Goal: Task Accomplishment & Management: Use online tool/utility

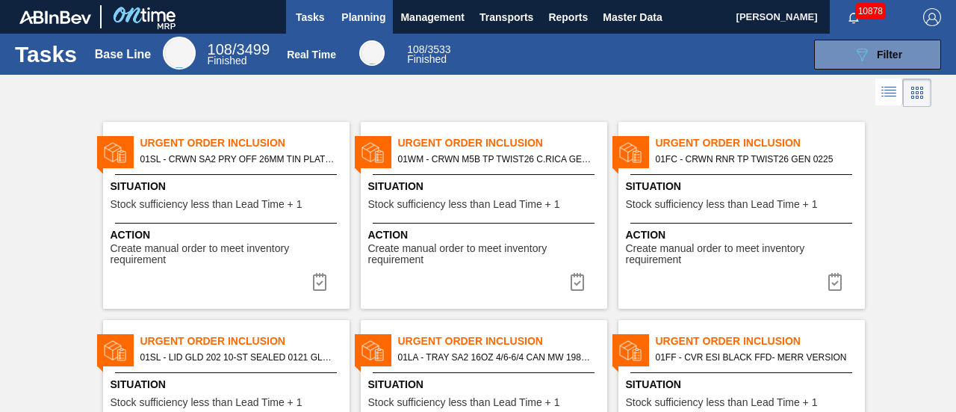
click at [373, 27] on button "Planning" at bounding box center [363, 17] width 59 height 34
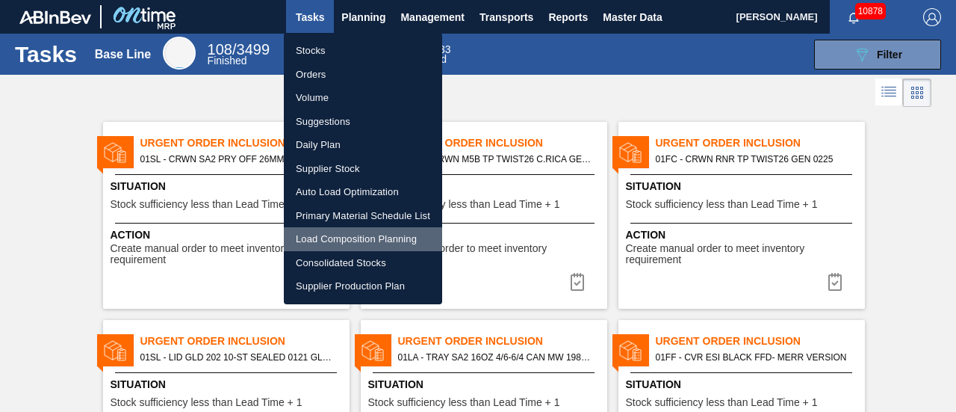
click at [348, 238] on li "Load Composition Planning" at bounding box center [363, 239] width 158 height 24
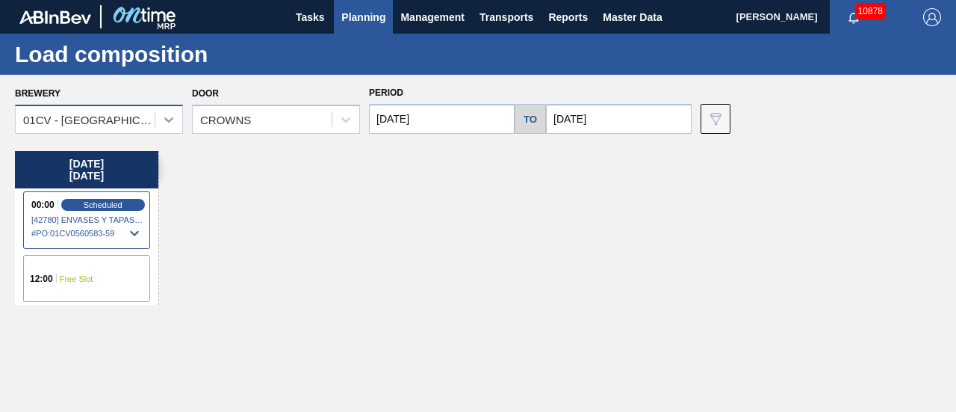
click at [167, 119] on icon at bounding box center [168, 119] width 9 height 5
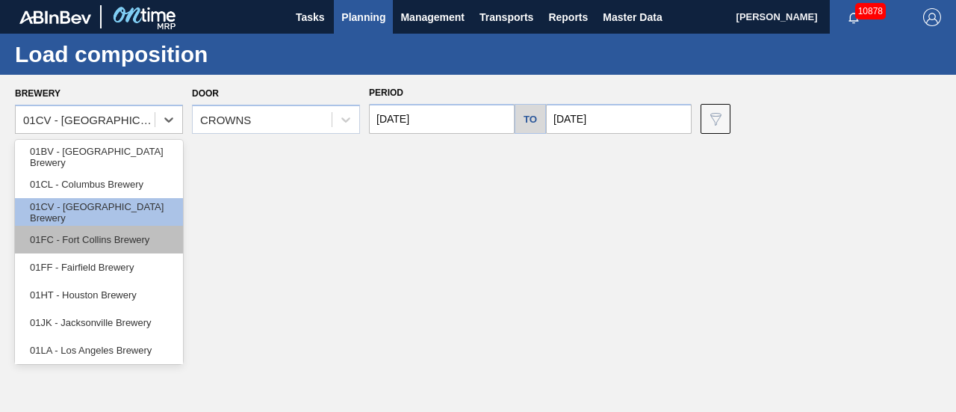
scroll to position [75, 0]
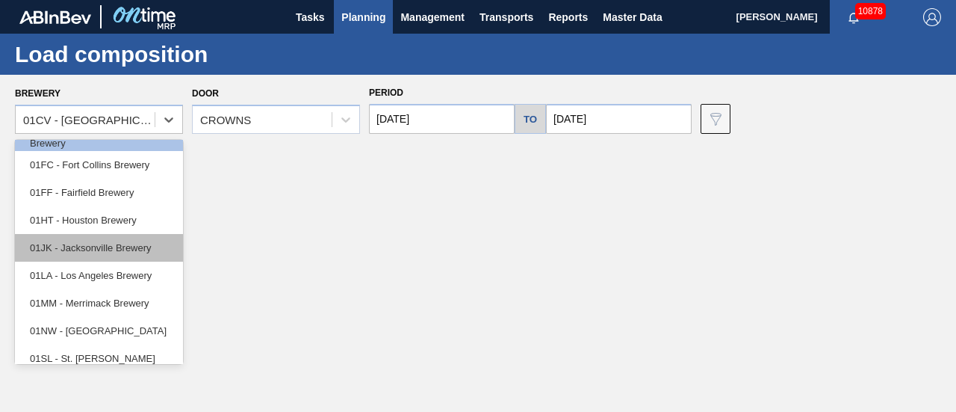
click at [116, 236] on div "01JK - Jacksonville Brewery" at bounding box center [99, 248] width 168 height 28
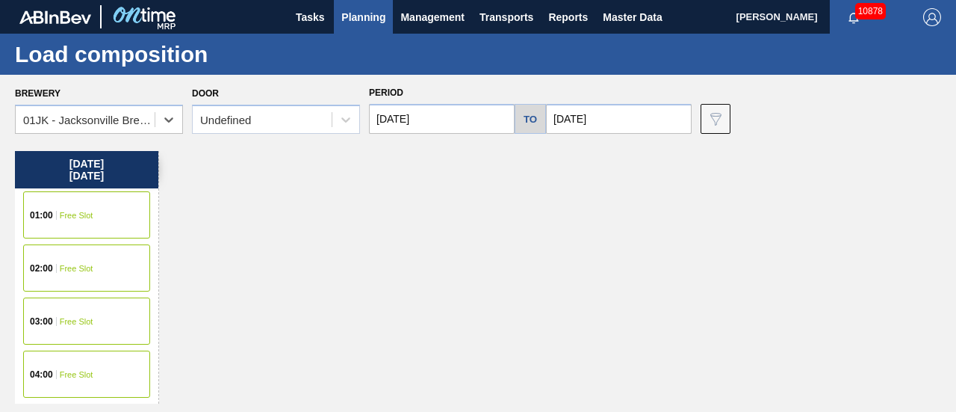
click at [612, 126] on input "[DATE]" at bounding box center [619, 119] width 146 height 30
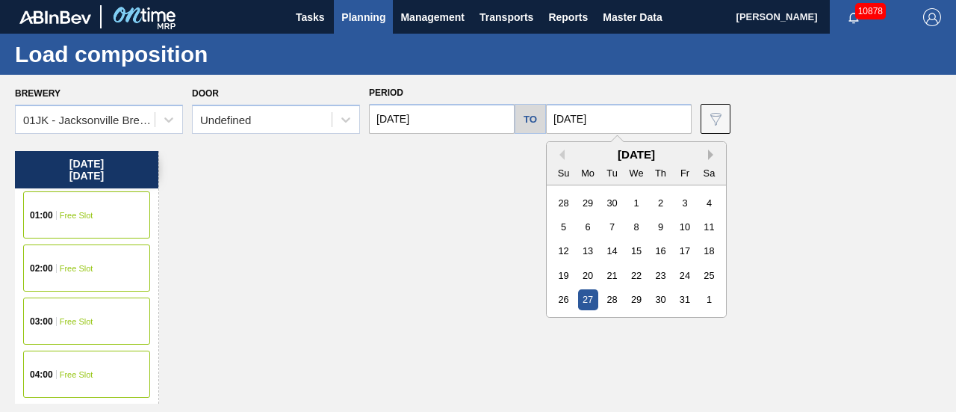
click at [711, 158] on button "Next Month" at bounding box center [713, 154] width 10 height 10
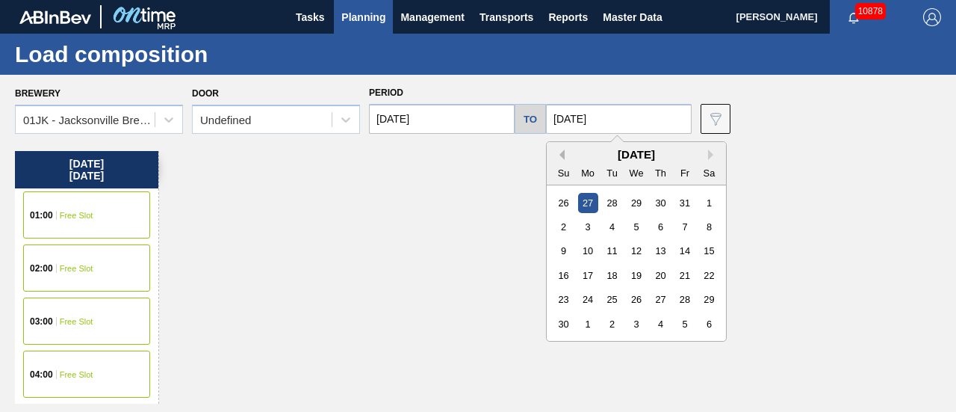
click at [562, 153] on button "Previous Month" at bounding box center [559, 154] width 10 height 10
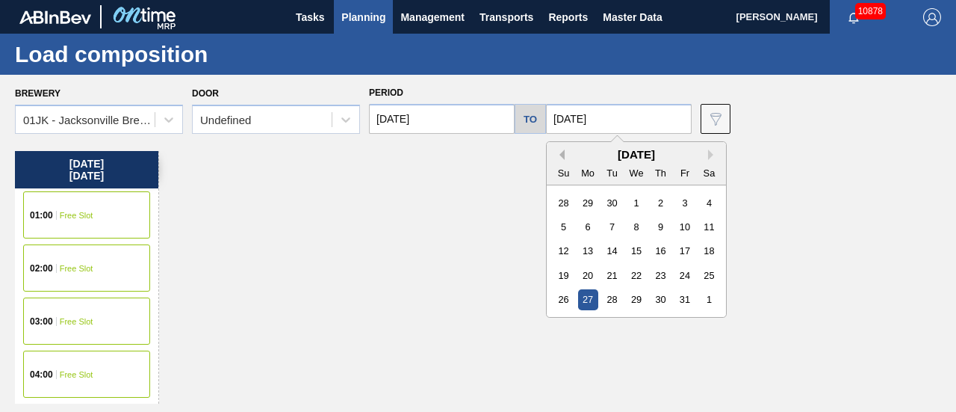
click at [562, 150] on button "Previous Month" at bounding box center [559, 154] width 10 height 10
click at [618, 258] on div "16" at bounding box center [612, 250] width 20 height 20
type input "[DATE]"
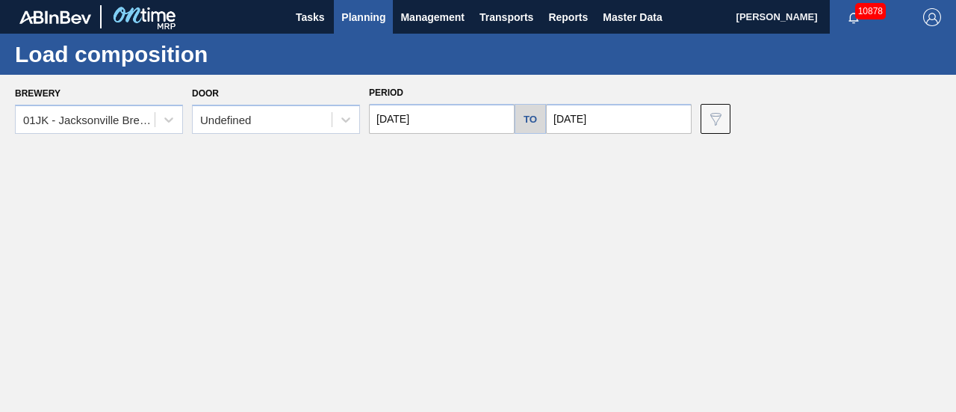
click at [476, 120] on input "[DATE]" at bounding box center [442, 119] width 146 height 30
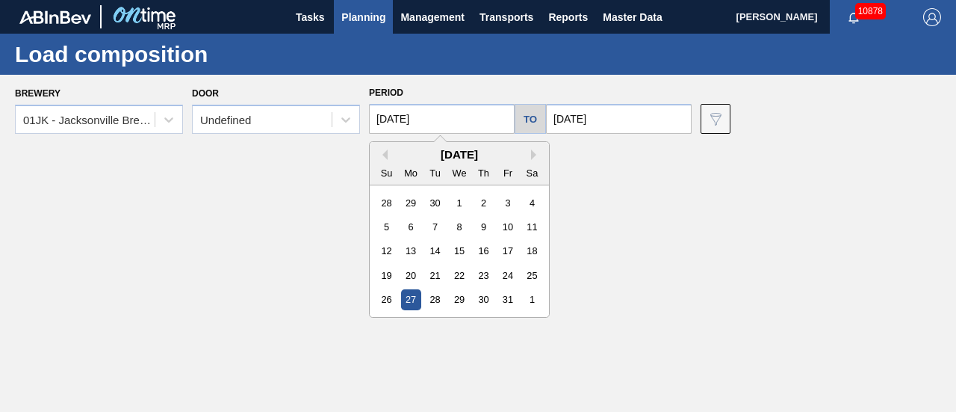
click at [388, 161] on div "[DATE]" at bounding box center [459, 154] width 179 height 13
click at [382, 153] on button "Previous Month" at bounding box center [382, 154] width 10 height 10
click at [392, 223] on div "7" at bounding box center [386, 227] width 20 height 20
type input "[DATE]"
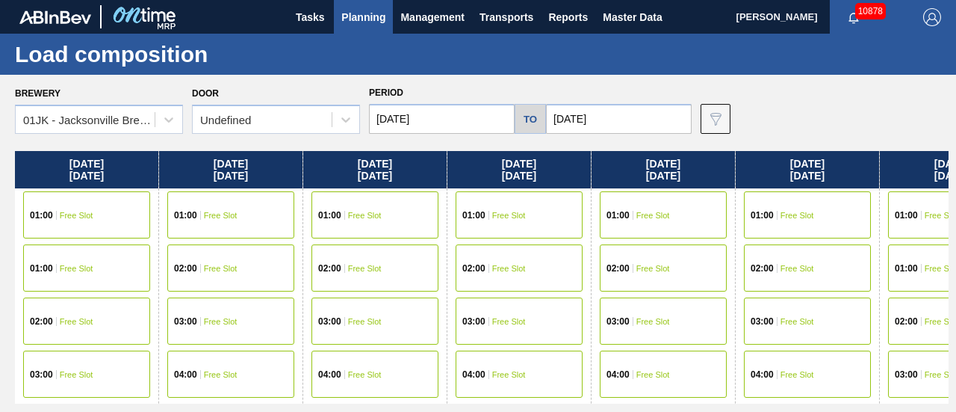
scroll to position [0, 38]
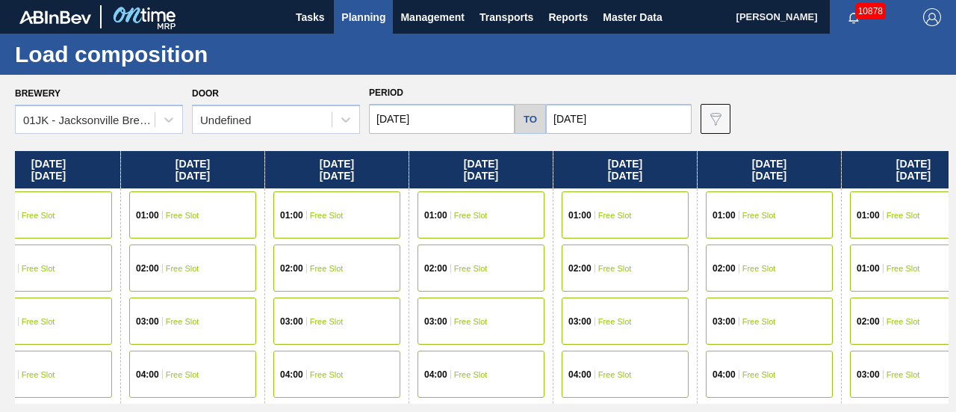
drag, startPoint x: 885, startPoint y: 203, endPoint x: 839, endPoint y: 216, distance: 47.3
click at [839, 216] on div "[DATE] 01:00 Free Slot 01:00 Free Slot 02:00 Free Slot 03:00 Free Slot 04:00 Fr…" at bounding box center [482, 277] width 934 height 252
click at [825, 217] on div "01:00 Free Slot" at bounding box center [769, 214] width 127 height 47
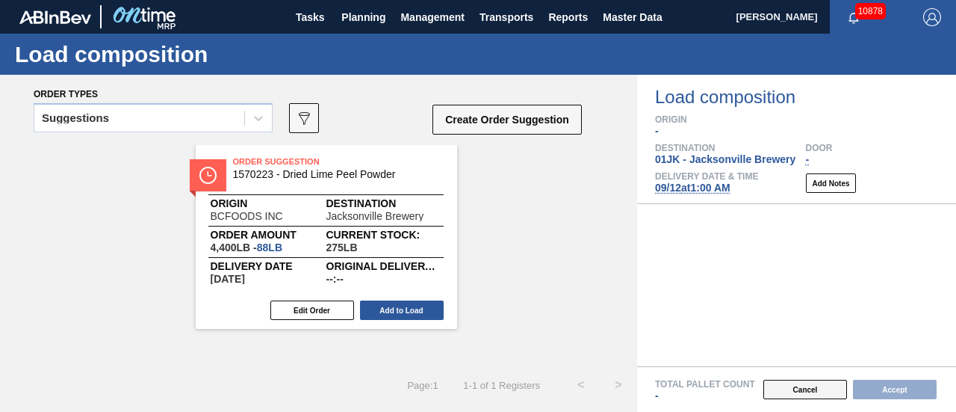
click at [792, 386] on button "Cancel" at bounding box center [805, 388] width 84 height 19
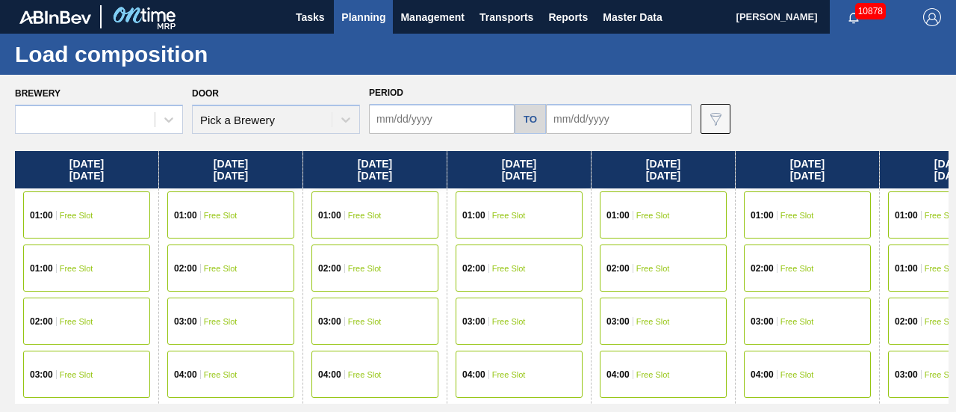
type input "[DATE]"
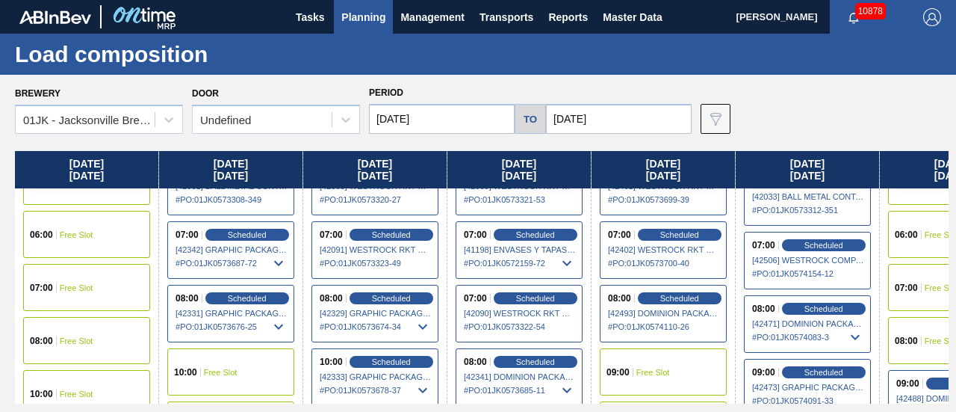
scroll to position [224, 0]
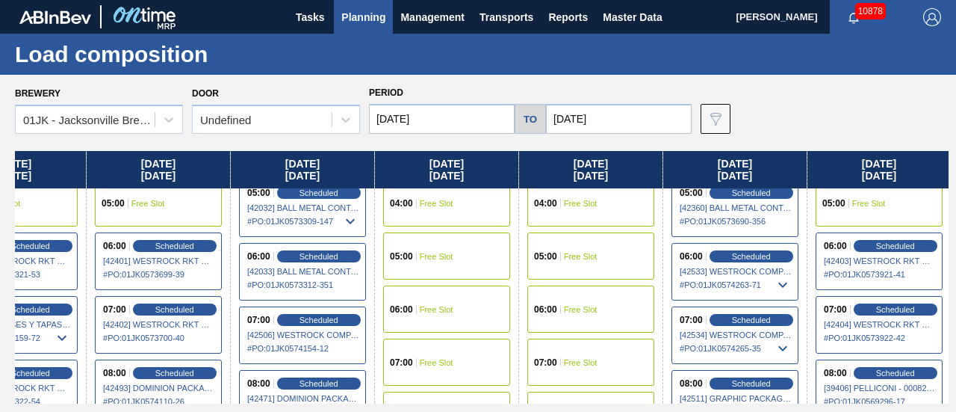
drag, startPoint x: 736, startPoint y: 217, endPoint x: 203, endPoint y: 176, distance: 534.1
click at [146, 192] on div "[DATE] 01:00 Free Slot 01:00 Free Slot 02:00 Free Slot 03:00 Free Slot 04:00 Fr…" at bounding box center [482, 277] width 934 height 252
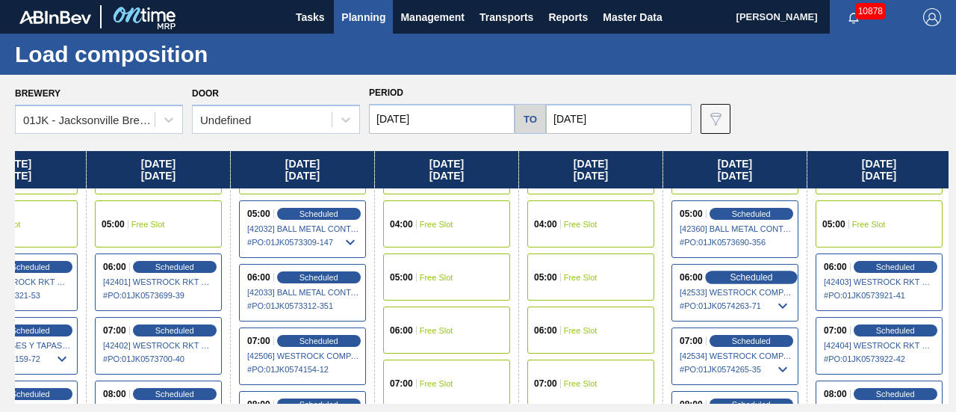
scroll to position [224, 505]
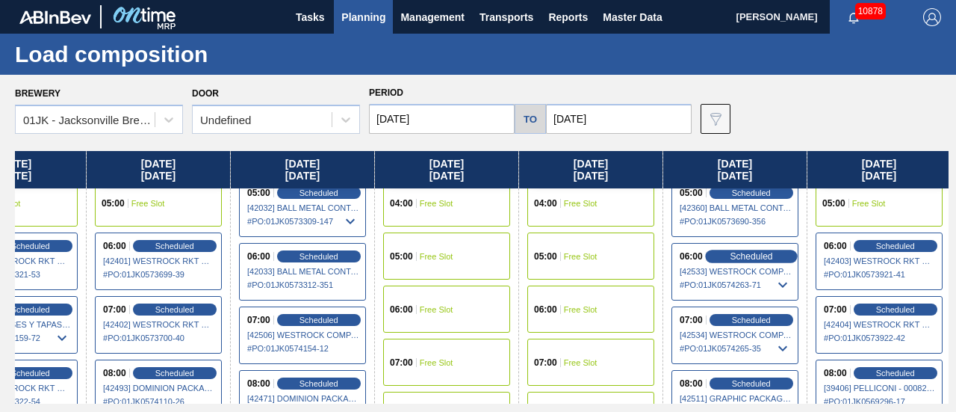
click at [754, 254] on span "Scheduled" at bounding box center [751, 256] width 43 height 10
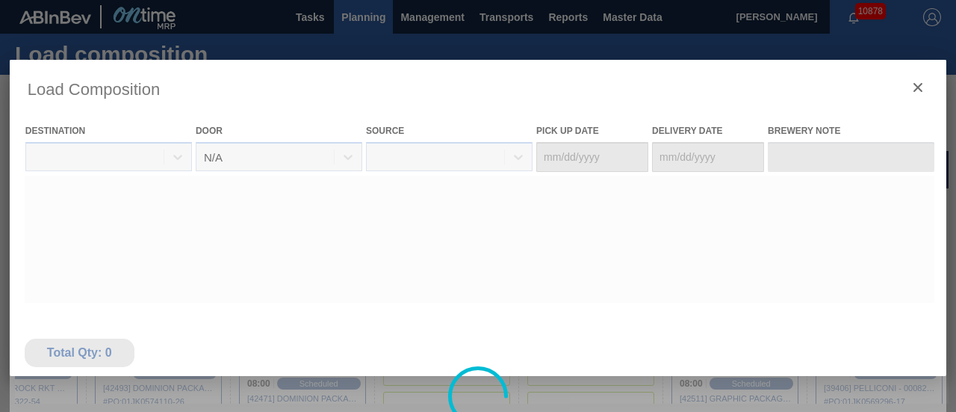
type Date "[DATE]"
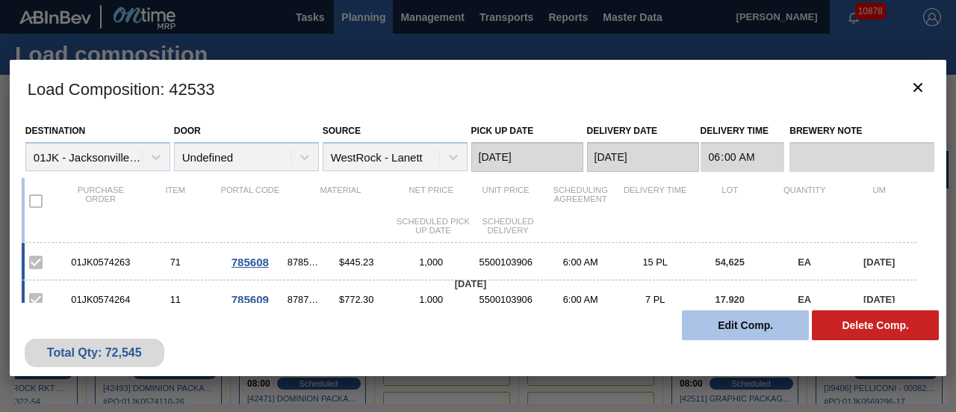
click at [732, 324] on button "Edit Comp." at bounding box center [745, 325] width 127 height 30
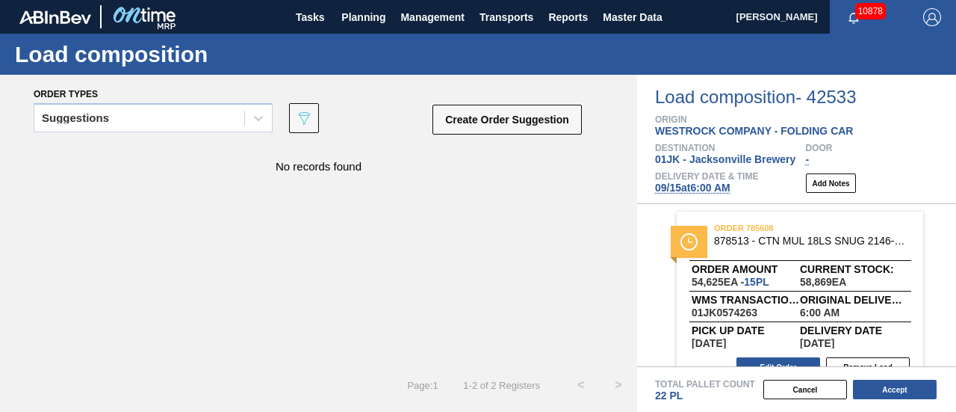
click at [714, 189] on span "[DATE] 6:00 AM" at bounding box center [692, 187] width 75 height 12
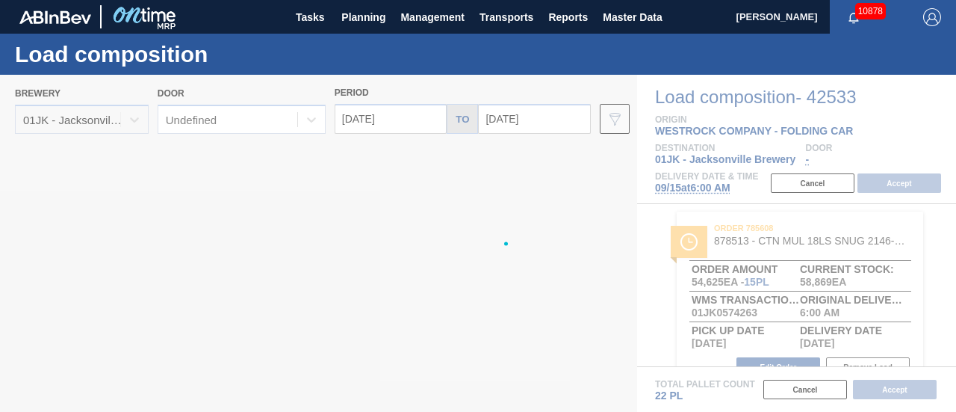
type input "[DATE]"
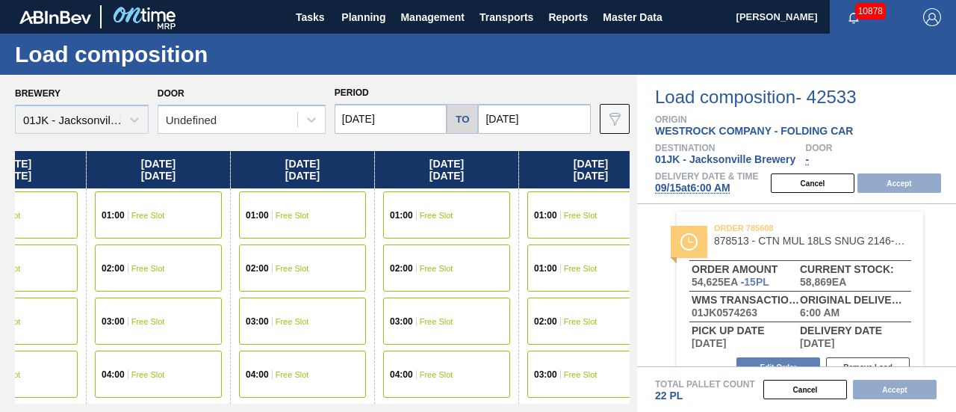
scroll to position [0, 244]
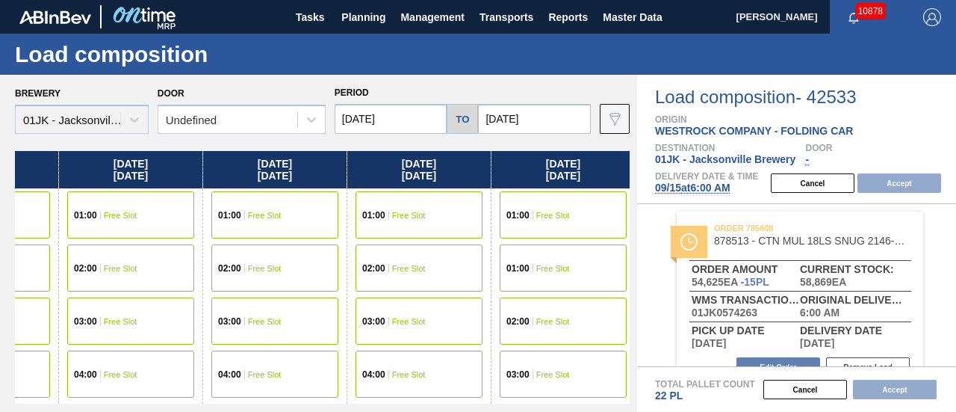
drag, startPoint x: 590, startPoint y: 216, endPoint x: 341, endPoint y: 230, distance: 249.9
click at [341, 230] on div "[DATE] 01:00 Free Slot 02:00 Free Slot 03:00 Free Slot 04:00 Free Slot 05:00 Sc…" at bounding box center [322, 277] width 615 height 252
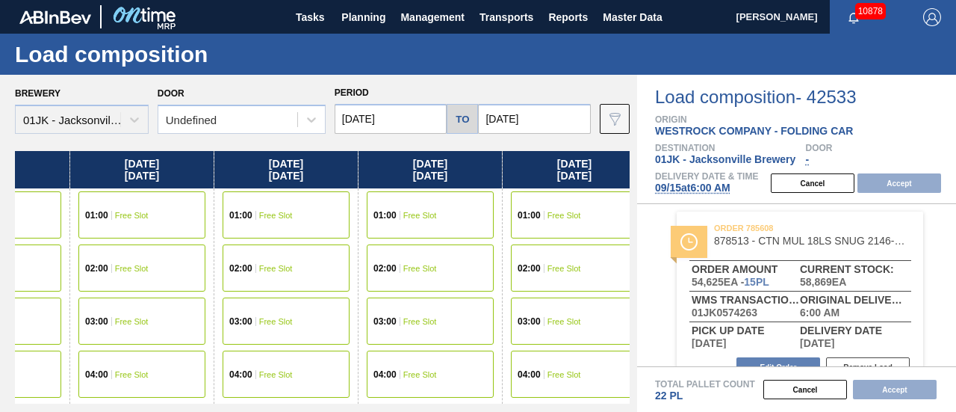
scroll to position [0, 69]
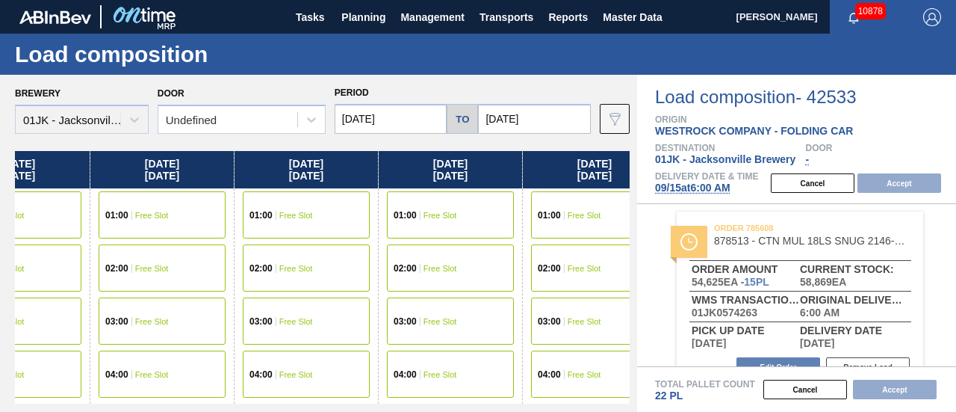
drag, startPoint x: 200, startPoint y: 201, endPoint x: 394, endPoint y: 192, distance: 194.4
click at [394, 192] on div "[DATE] 01:00 Free Slot 02:00 Free Slot 03:00 Free Slot 04:00 Free Slot 05:00 Sc…" at bounding box center [322, 277] width 615 height 252
click at [391, 117] on input "[DATE]" at bounding box center [391, 119] width 113 height 30
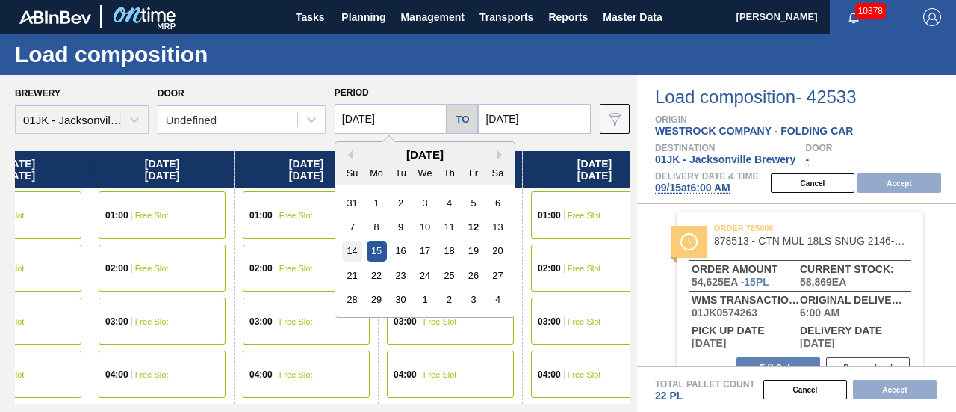
click at [344, 253] on div "14" at bounding box center [352, 250] width 20 height 20
type input "[DATE]"
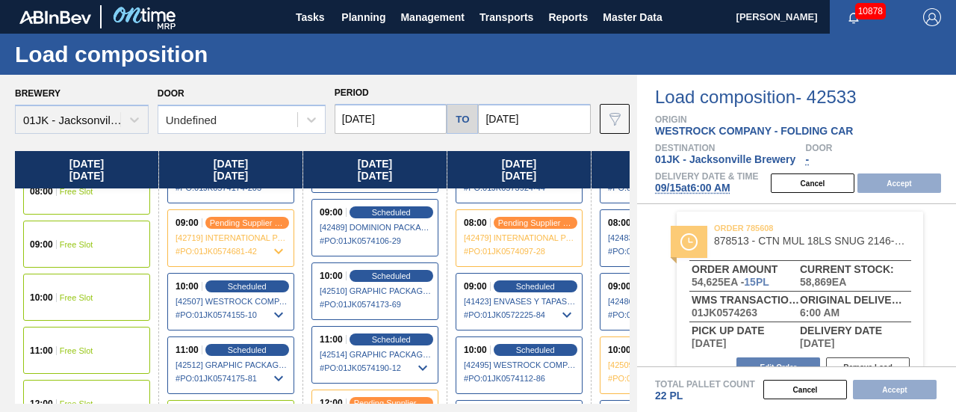
scroll to position [373, 0]
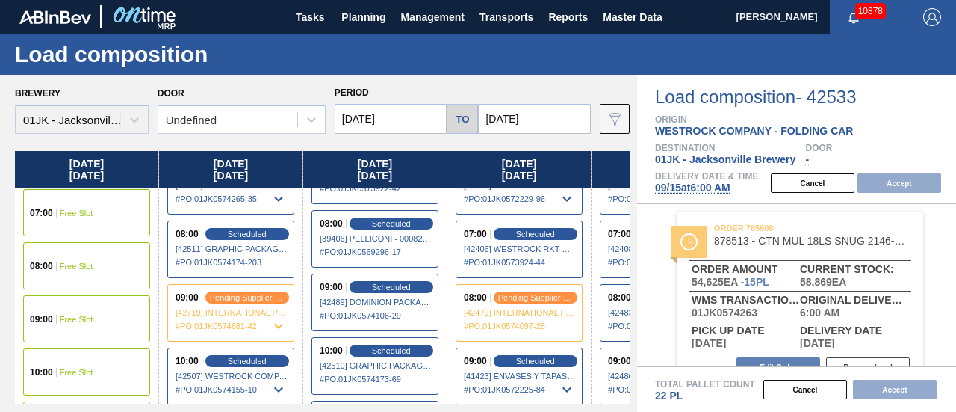
click at [69, 309] on div "09:00 Free Slot" at bounding box center [86, 318] width 127 height 47
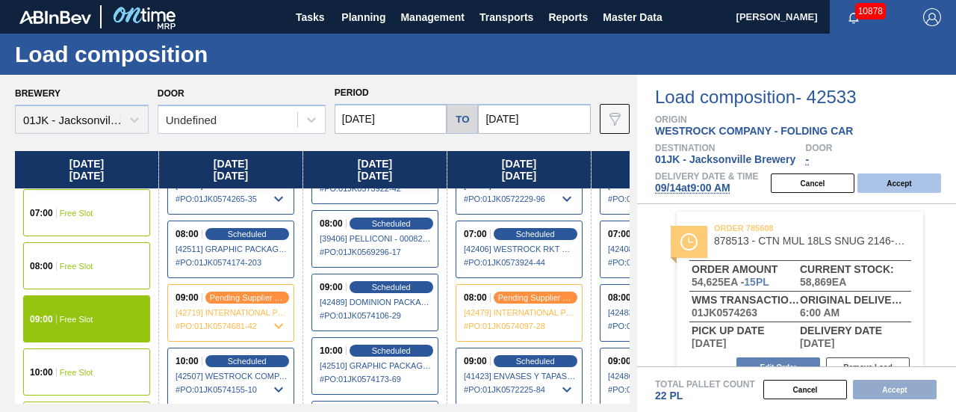
click at [923, 184] on button "Accept" at bounding box center [899, 182] width 84 height 19
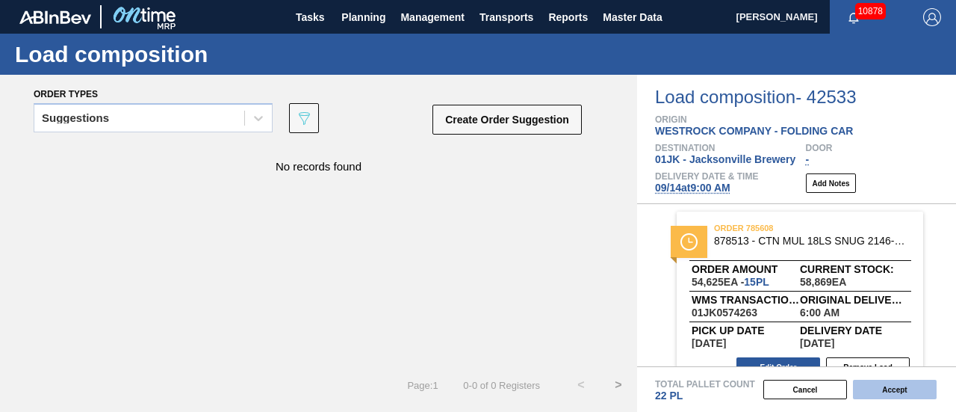
click at [905, 391] on button "Accept" at bounding box center [895, 388] width 84 height 19
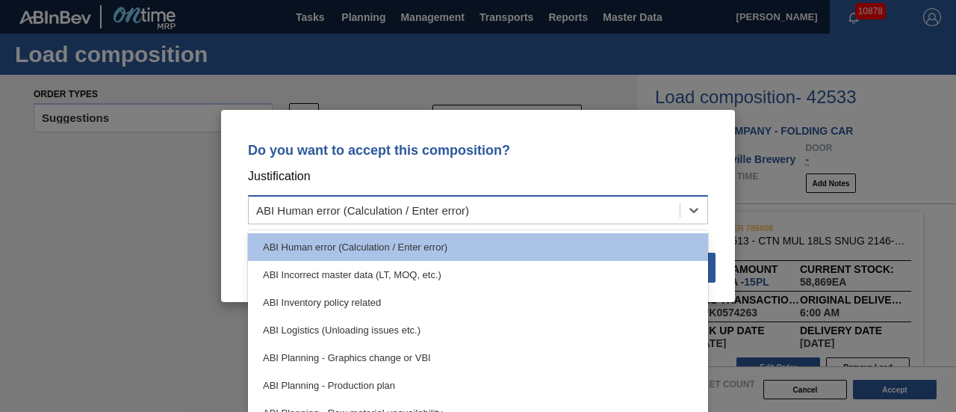
click at [669, 211] on div "ABI Human error (Calculation / Enter error)" at bounding box center [464, 210] width 431 height 22
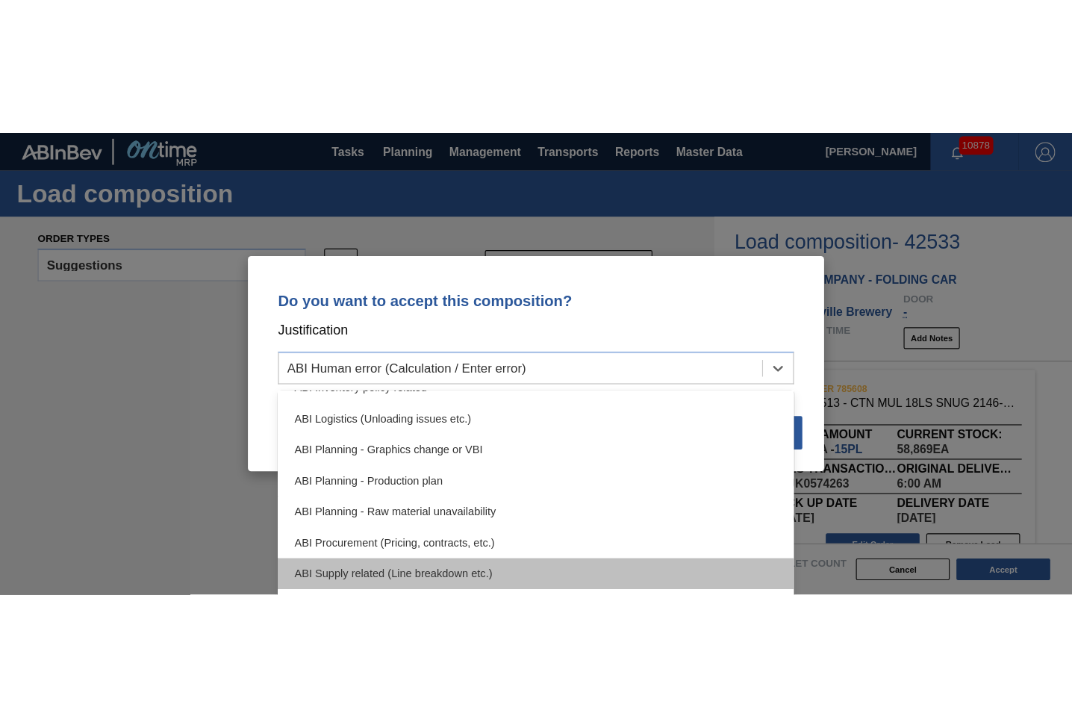
scroll to position [55, 0]
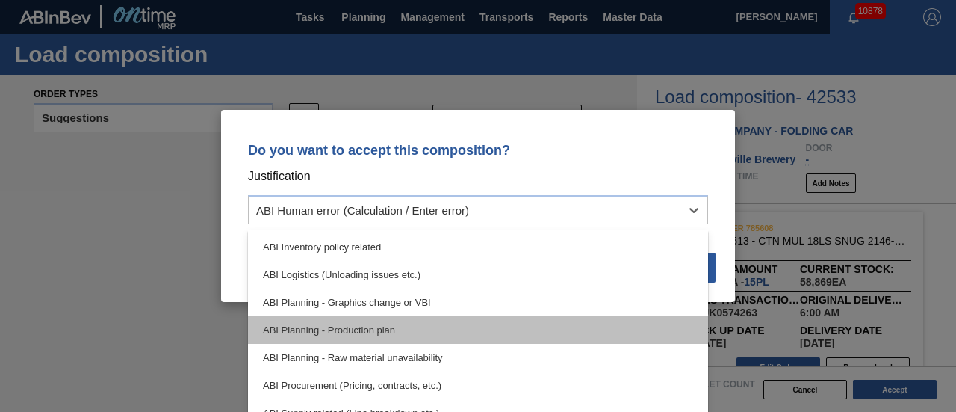
click at [423, 338] on div "ABI Planning - Production plan" at bounding box center [478, 330] width 460 height 28
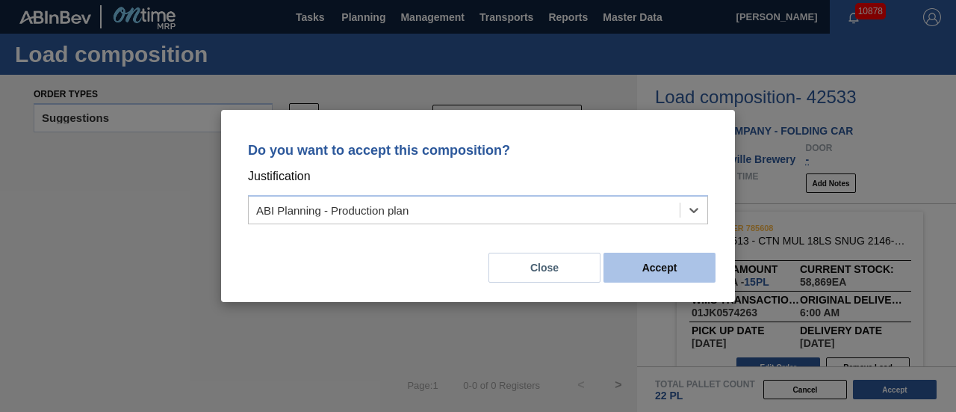
click at [639, 267] on button "Accept" at bounding box center [659, 267] width 112 height 30
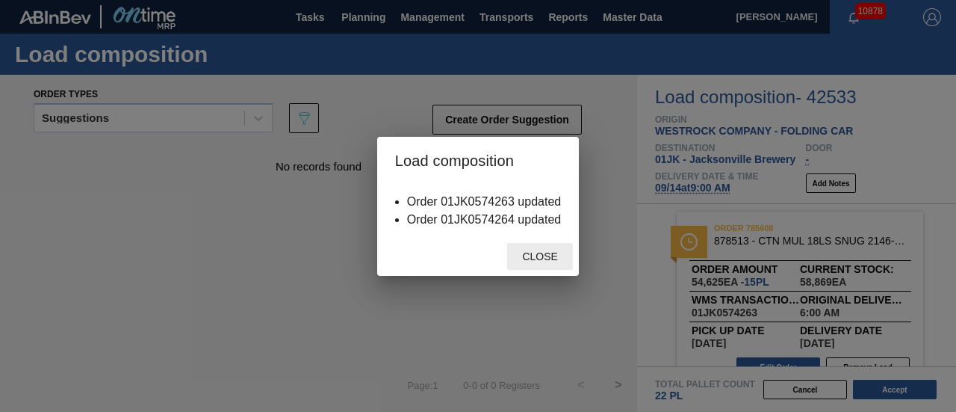
click at [556, 250] on div "Close" at bounding box center [540, 257] width 66 height 28
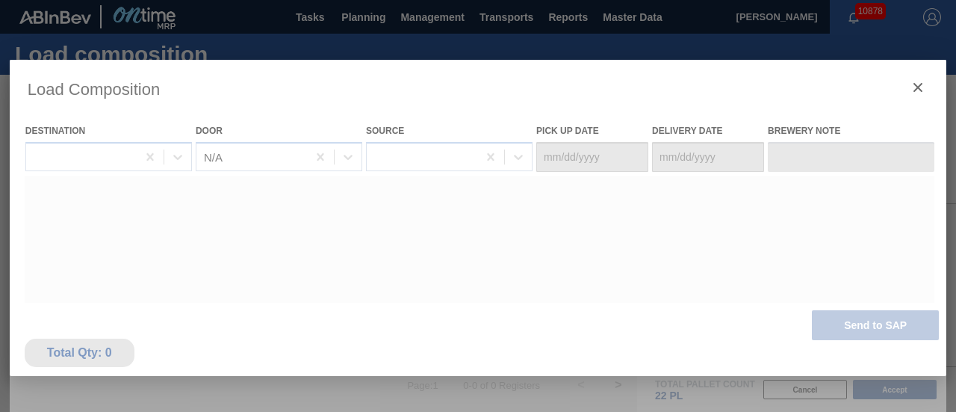
type Date "[DATE]"
